Goal: Information Seeking & Learning: Find specific fact

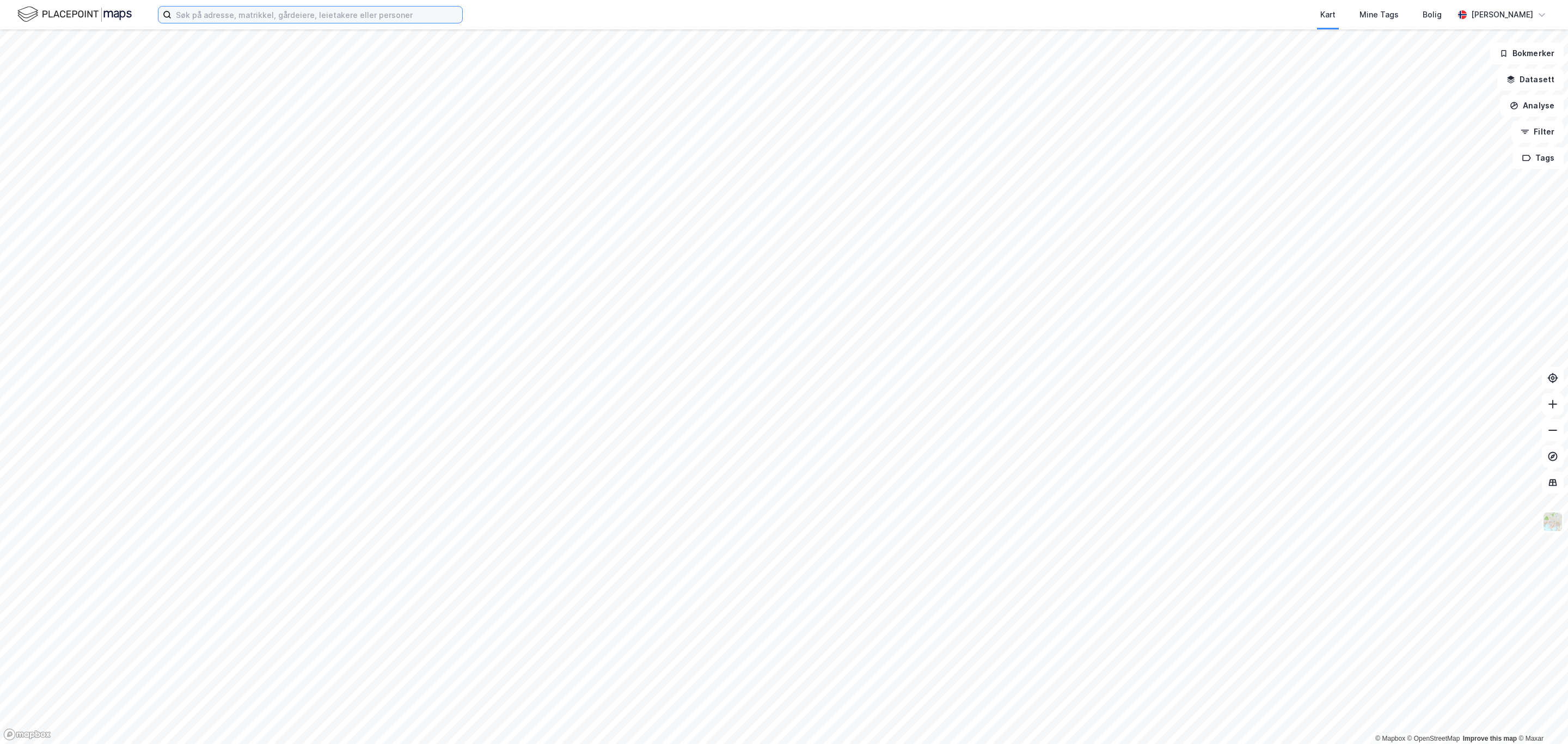
click at [208, 12] on input at bounding box center [317, 15] width 291 height 17
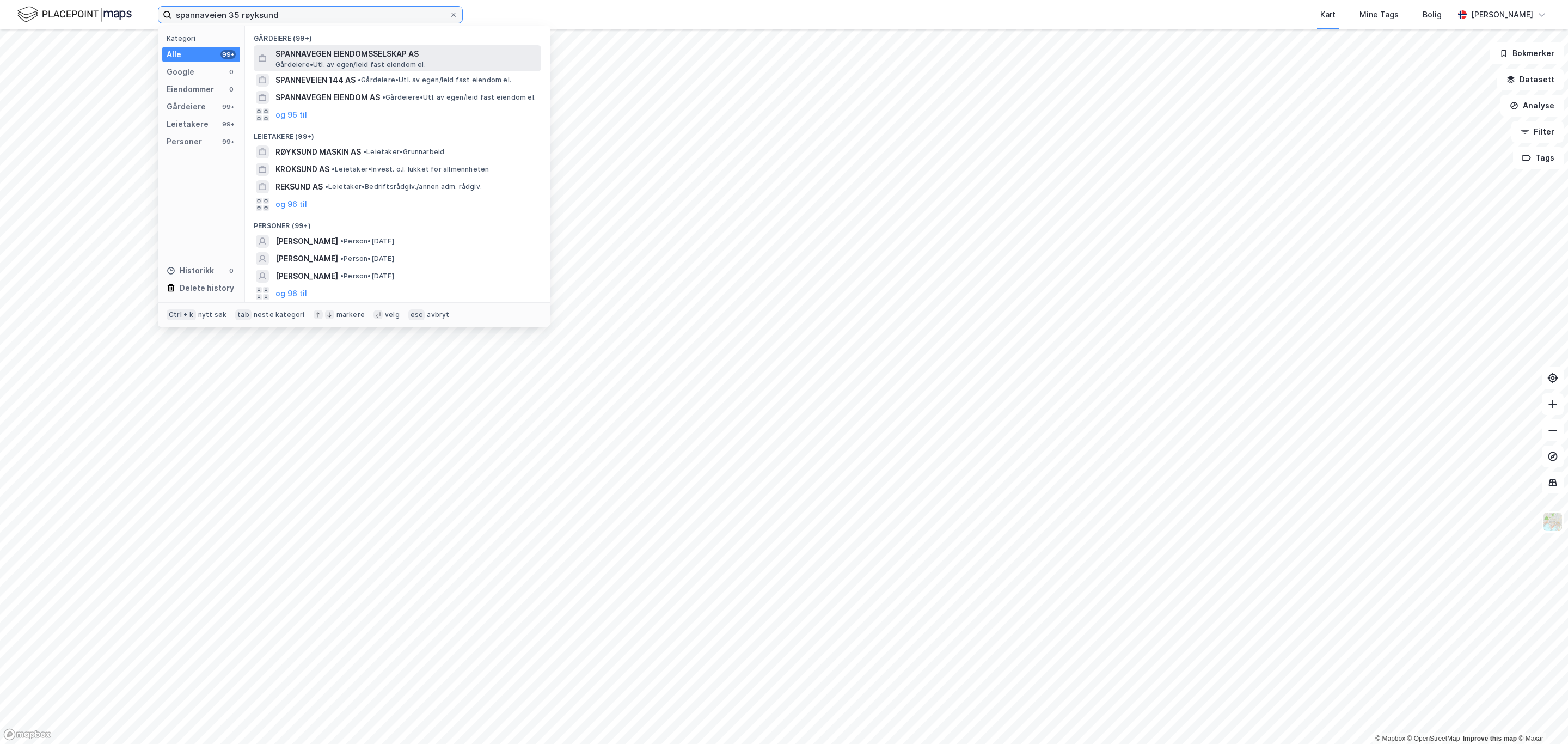
type input "spannaveien 35 røyksund"
click at [399, 61] on span "Gårdeiere • Utl. av egen/leid fast eiendom el." at bounding box center [351, 65] width 150 height 8
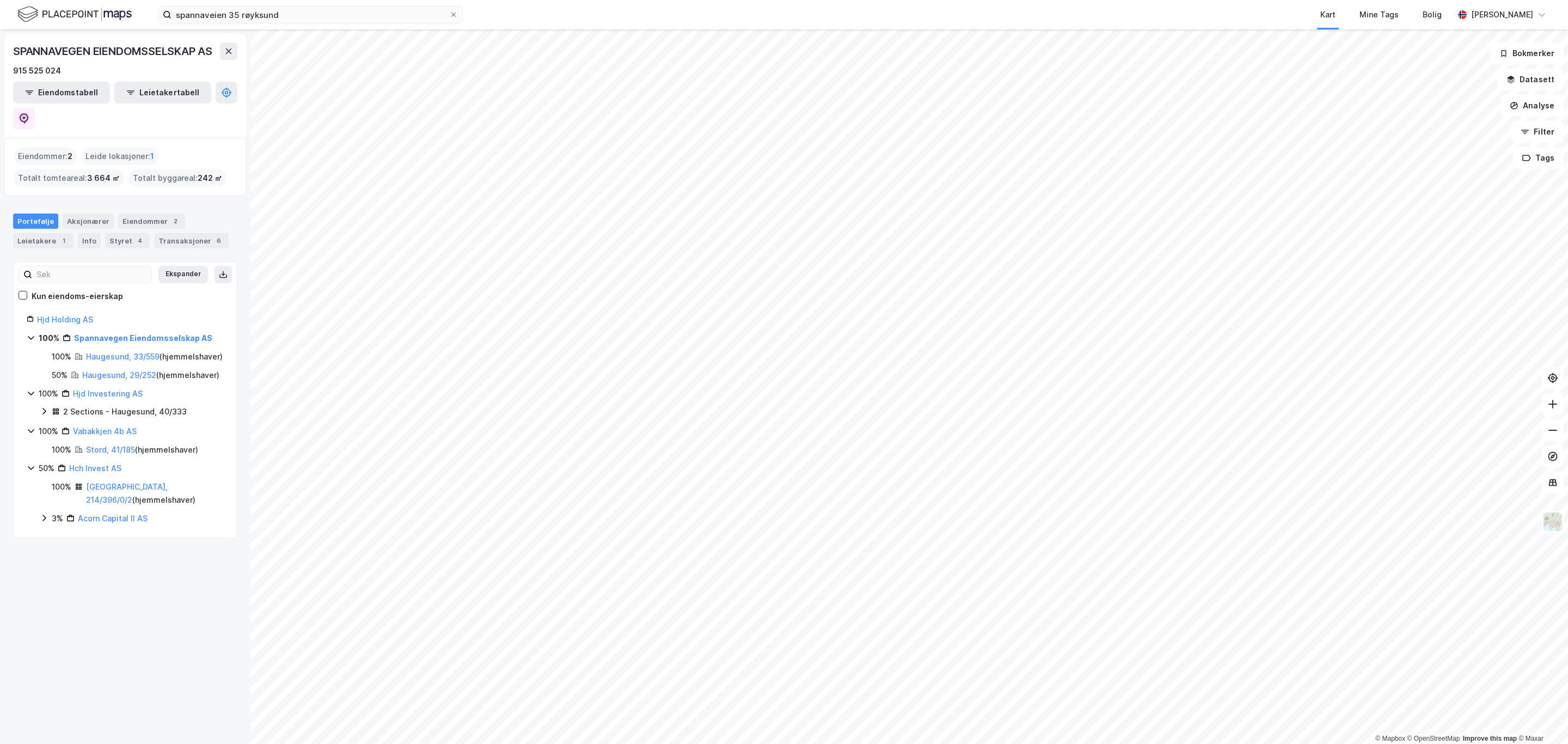
click at [950, 27] on div "spannaveien 35 røyksund Kart Mine Tags Bolig [PERSON_NAME] © Mapbox © OpenStree…" at bounding box center [784, 372] width 1568 height 744
